Goal: Task Accomplishment & Management: Use online tool/utility

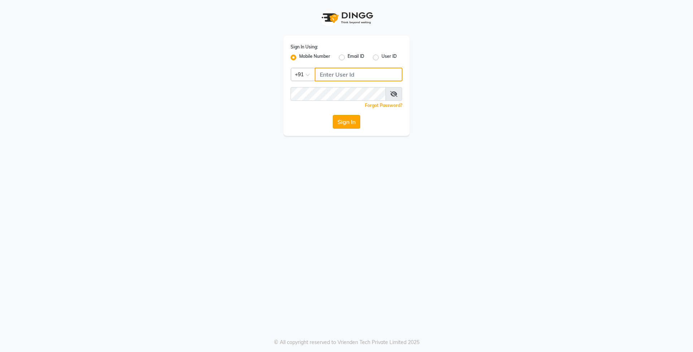
type input "8429421632"
click at [337, 124] on button "Sign In" at bounding box center [346, 122] width 27 height 14
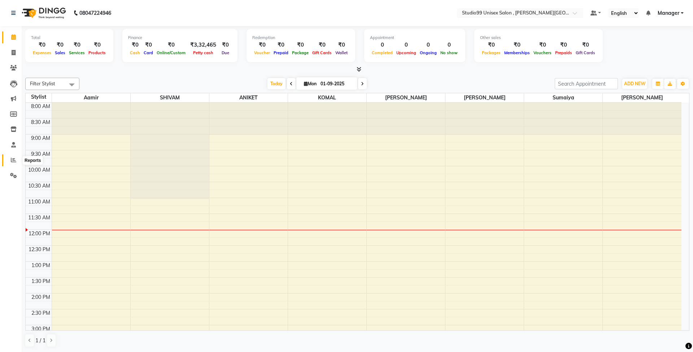
click at [11, 162] on icon at bounding box center [13, 159] width 5 height 5
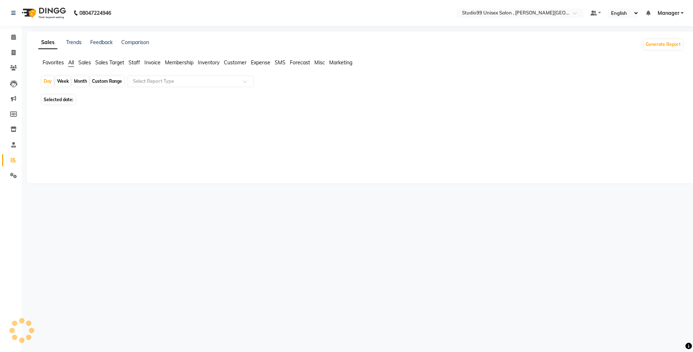
click at [133, 62] on span "Staff" at bounding box center [135, 62] width 12 height 6
click at [83, 84] on div "Month" at bounding box center [80, 81] width 17 height 10
select select "9"
select select "2025"
click at [79, 82] on div "Month" at bounding box center [80, 81] width 17 height 10
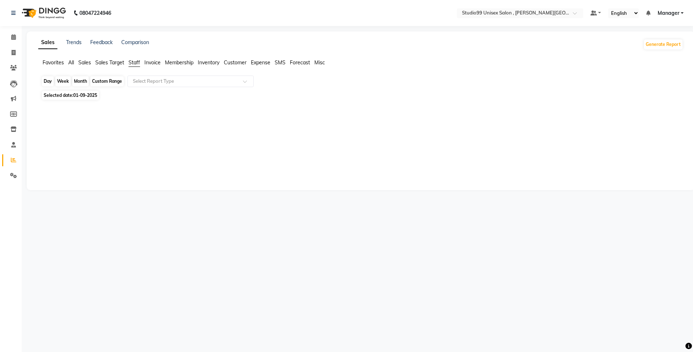
select select "9"
select select "2025"
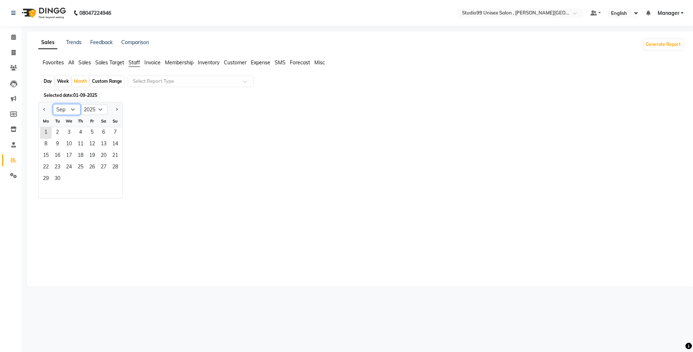
click at [71, 110] on select "Jan Feb Mar Apr May Jun [DATE] Aug Sep Oct Nov Dec" at bounding box center [66, 109] width 27 height 11
select select "8"
click at [53, 104] on select "Jan Feb Mar Apr May Jun [DATE] Aug Sep Oct Nov Dec" at bounding box center [66, 109] width 27 height 11
click at [88, 136] on span "1" at bounding box center [92, 133] width 12 height 12
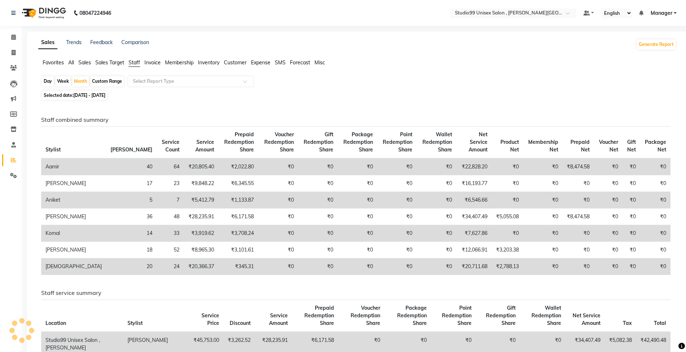
click at [184, 129] on th "Service Amount" at bounding box center [201, 142] width 35 height 32
click at [84, 84] on div "Month" at bounding box center [80, 81] width 17 height 10
select select "8"
select select "2025"
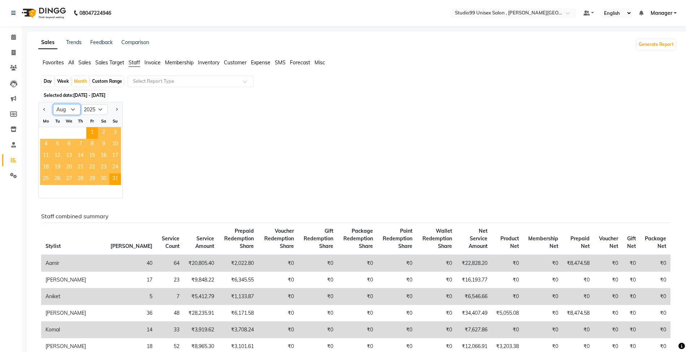
click at [74, 107] on select "Jan Feb Mar Apr May Jun [DATE] Aug Sep Oct Nov Dec" at bounding box center [66, 109] width 27 height 11
select select "9"
click at [53, 104] on select "Jan Feb Mar Apr May Jun [DATE] Aug Sep Oct Nov Dec" at bounding box center [66, 109] width 27 height 11
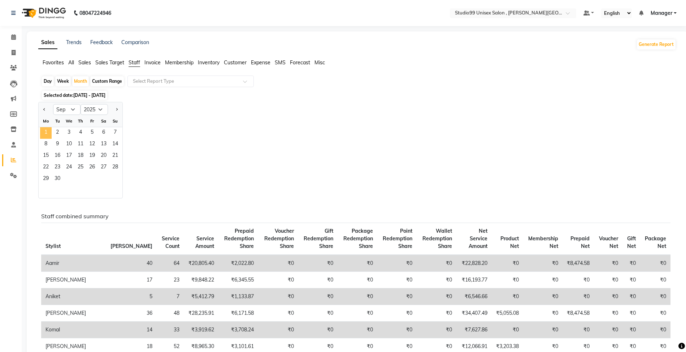
click at [44, 135] on span "1" at bounding box center [46, 133] width 12 height 12
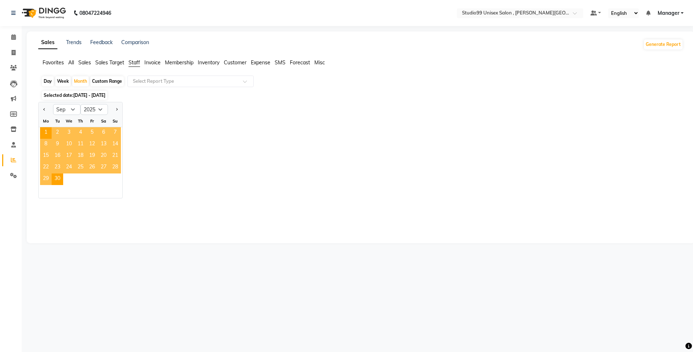
click at [231, 111] on div "Jan Feb Mar Apr May Jun [DATE] Aug Sep Oct Nov [DATE] 2016 2017 2018 2019 2020 …" at bounding box center [360, 150] width 645 height 96
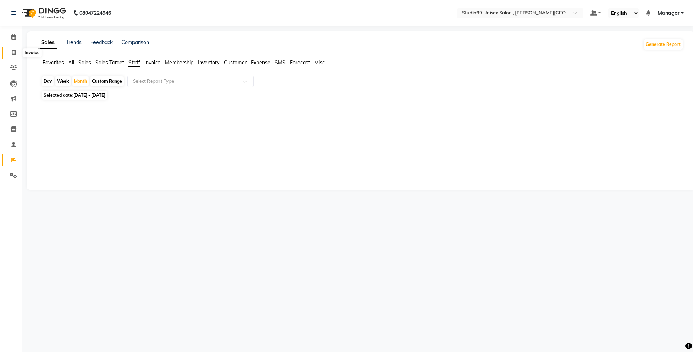
click at [14, 51] on icon at bounding box center [14, 52] width 4 height 5
select select "7699"
select select "service"
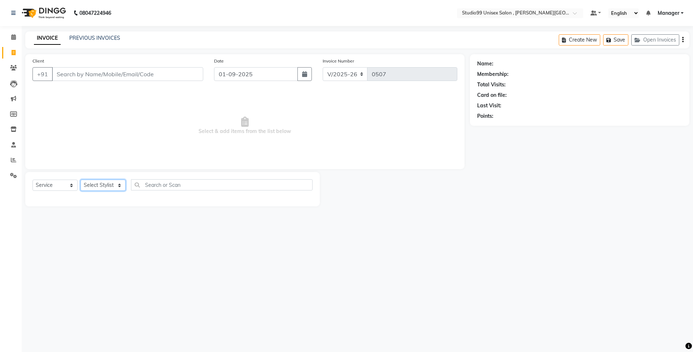
click at [103, 188] on select "Select Stylist [PERSON_NAME] [PERSON_NAME] [PERSON_NAME] Manager [PERSON_NAME] …" at bounding box center [103, 184] width 45 height 11
select select "68875"
click at [81, 179] on select "Select Stylist [PERSON_NAME] [PERSON_NAME] [PERSON_NAME] Manager [PERSON_NAME] …" at bounding box center [103, 184] width 45 height 11
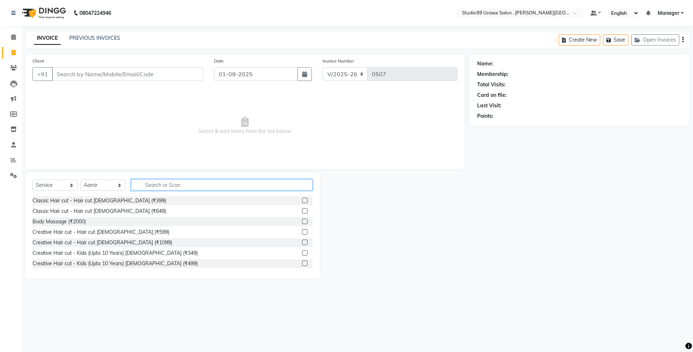
click at [204, 181] on input "text" at bounding box center [222, 184] width 182 height 11
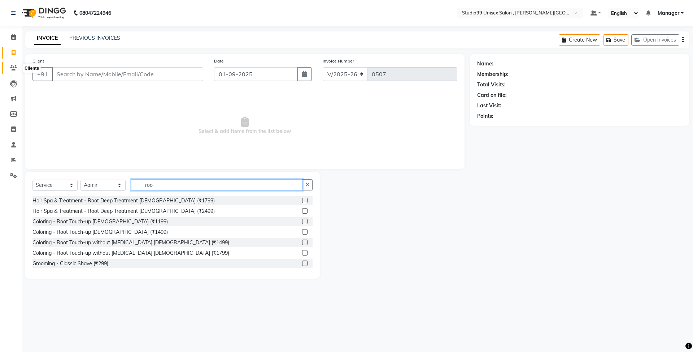
type input "roo"
click at [12, 64] on span at bounding box center [13, 68] width 13 height 8
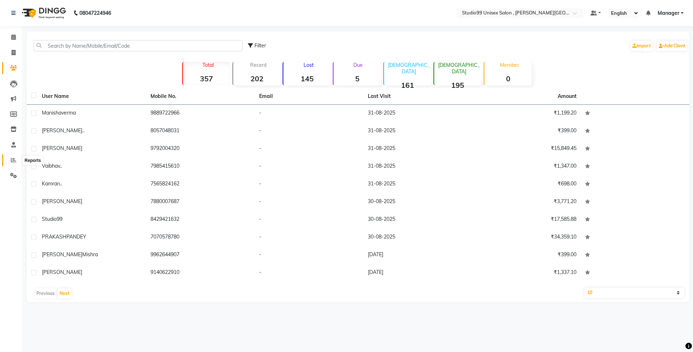
click at [10, 158] on span at bounding box center [13, 160] width 13 height 8
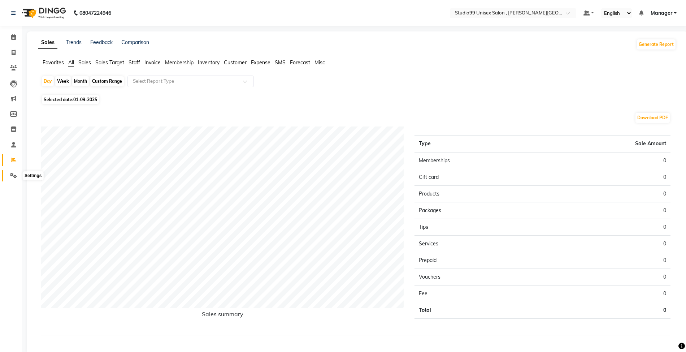
click at [12, 179] on span at bounding box center [13, 176] width 13 height 8
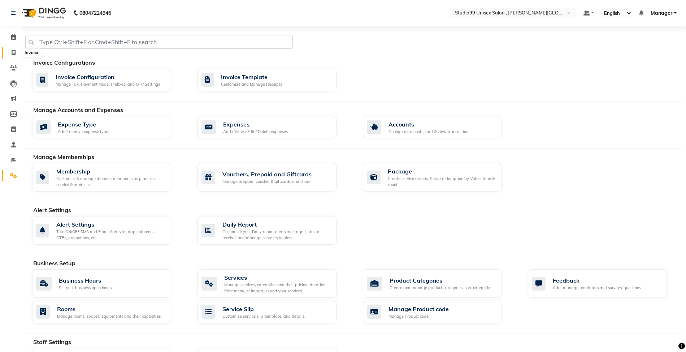
click at [8, 53] on span at bounding box center [13, 53] width 13 height 8
select select "7699"
select select "service"
